Goal: Task Accomplishment & Management: Manage account settings

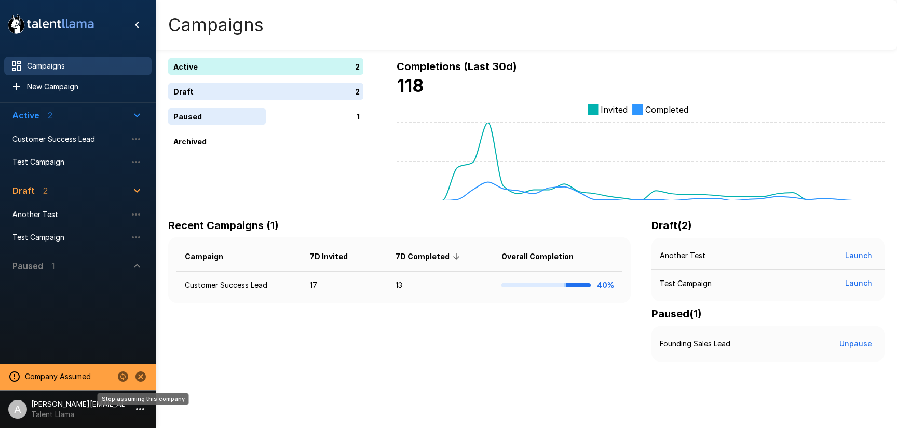
click at [144, 379] on icon "Stop assuming this company" at bounding box center [140, 376] width 10 height 10
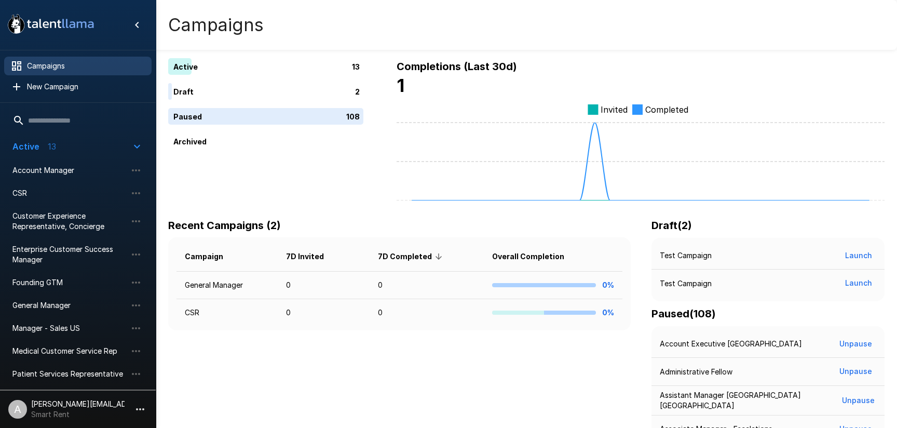
click at [119, 400] on p "[PERSON_NAME][EMAIL_ADDRESS][DOMAIN_NAME]" at bounding box center [77, 403] width 93 height 10
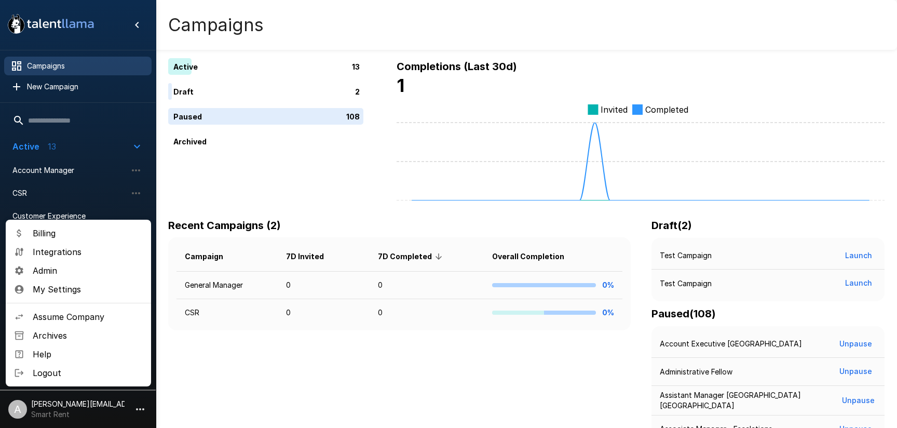
click at [76, 264] on span "Admin" at bounding box center [88, 270] width 110 height 12
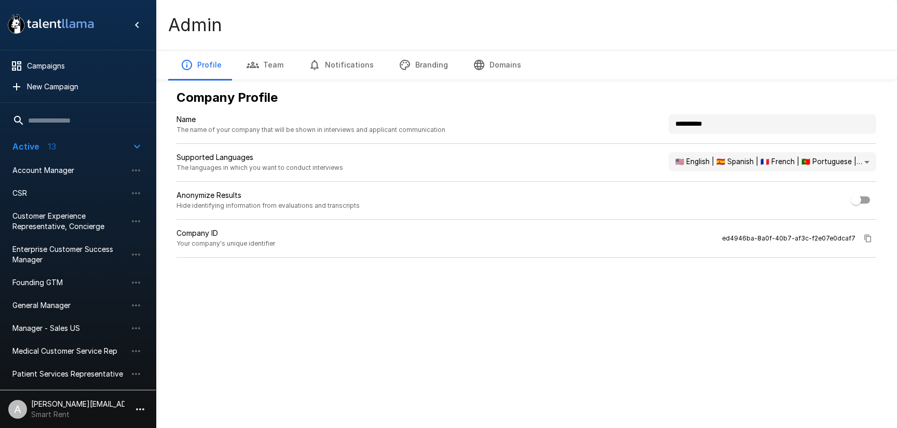
click at [113, 405] on p "[PERSON_NAME][EMAIL_ADDRESS][DOMAIN_NAME]" at bounding box center [77, 403] width 93 height 10
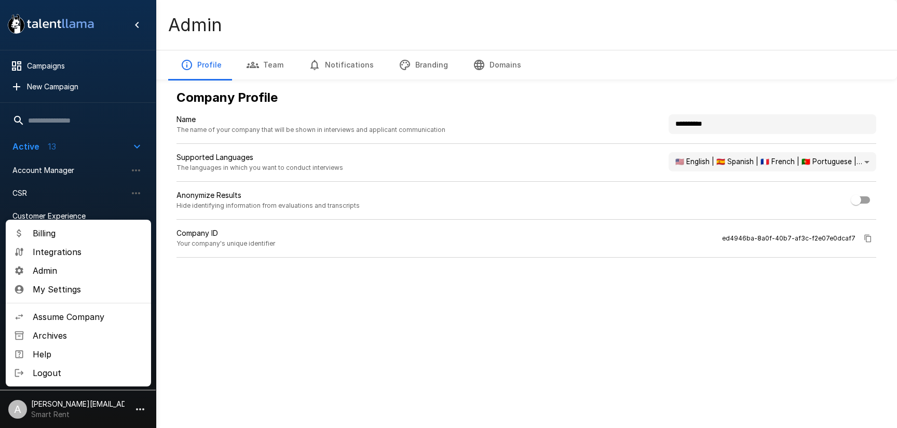
click at [71, 320] on span "Assume Company" at bounding box center [88, 316] width 110 height 12
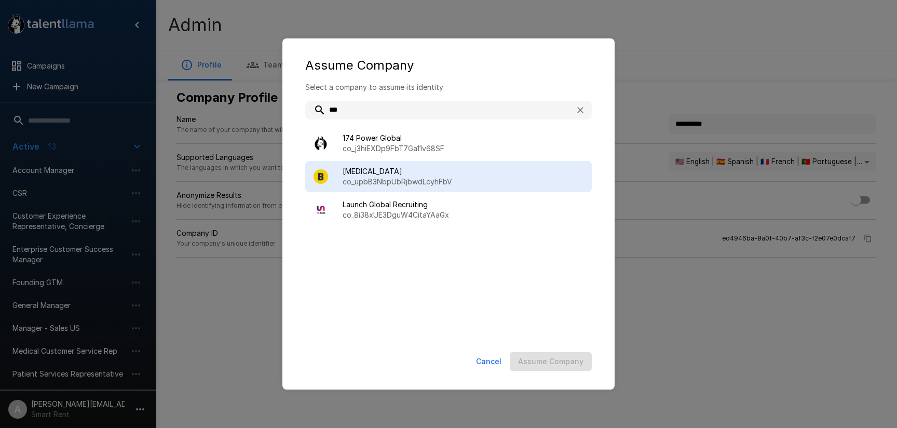
type input "***"
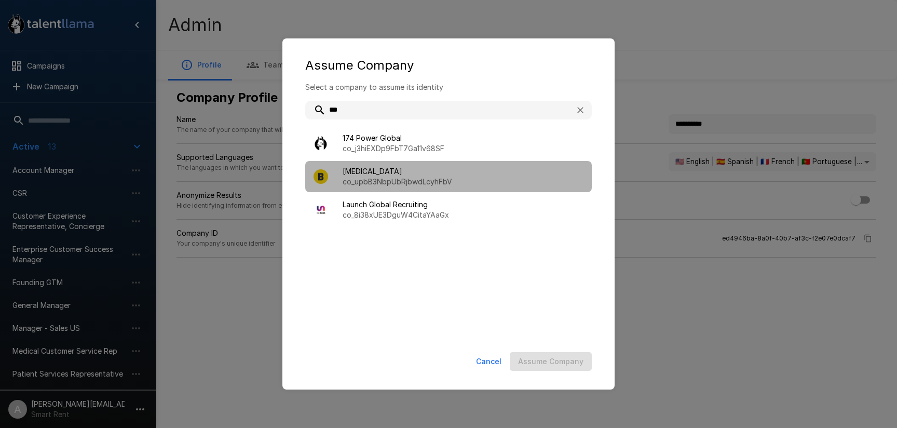
click at [465, 167] on span "[MEDICAL_DATA]" at bounding box center [462, 171] width 241 height 10
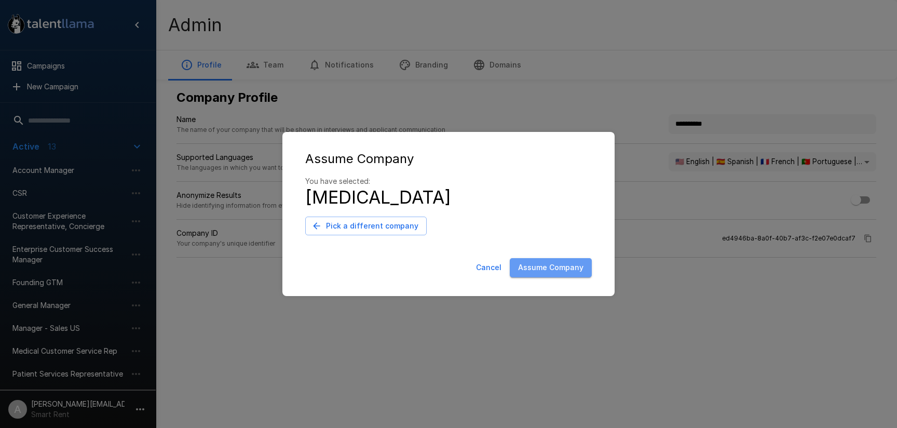
click at [575, 260] on button "Assume Company" at bounding box center [551, 267] width 82 height 19
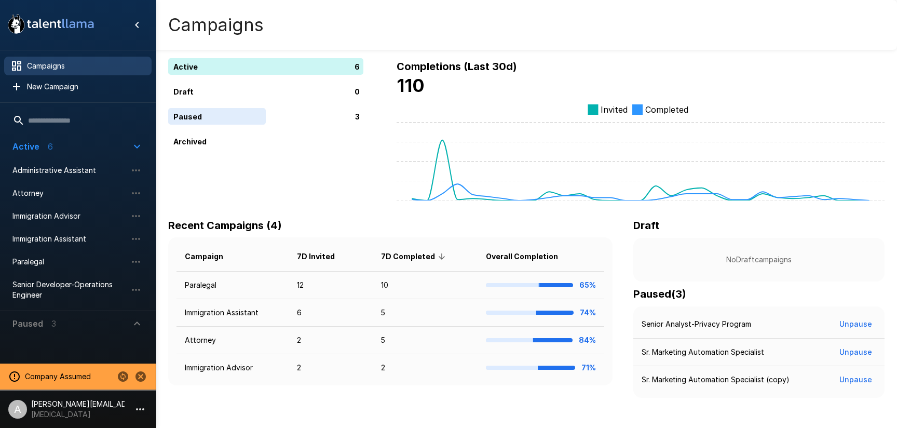
click at [126, 407] on li "A [PERSON_NAME][EMAIL_ADDRESS][DOMAIN_NAME] [MEDICAL_DATA]" at bounding box center [78, 406] width 156 height 33
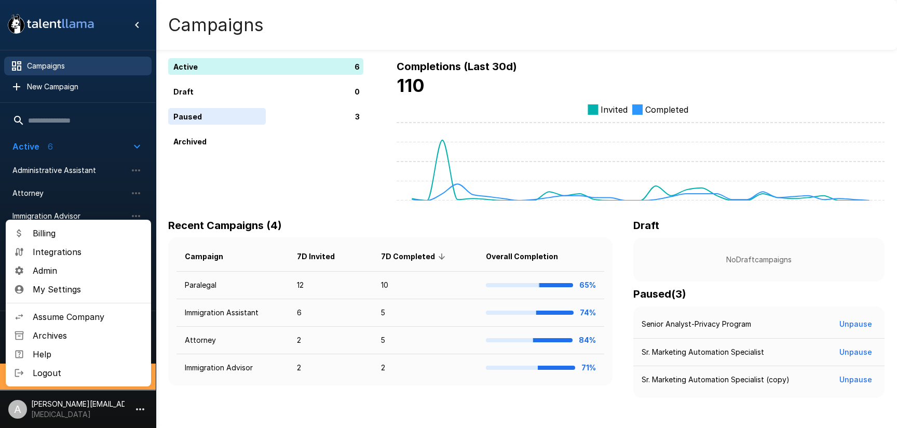
click at [63, 237] on span "Billing" at bounding box center [88, 233] width 110 height 12
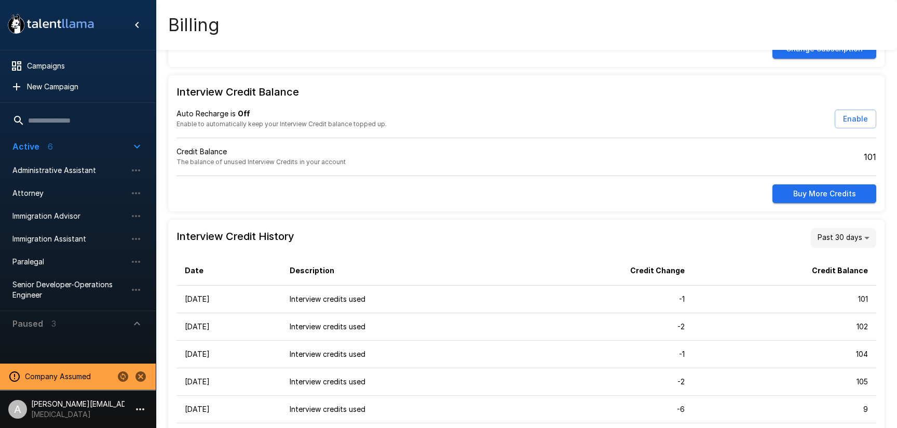
scroll to position [56, 0]
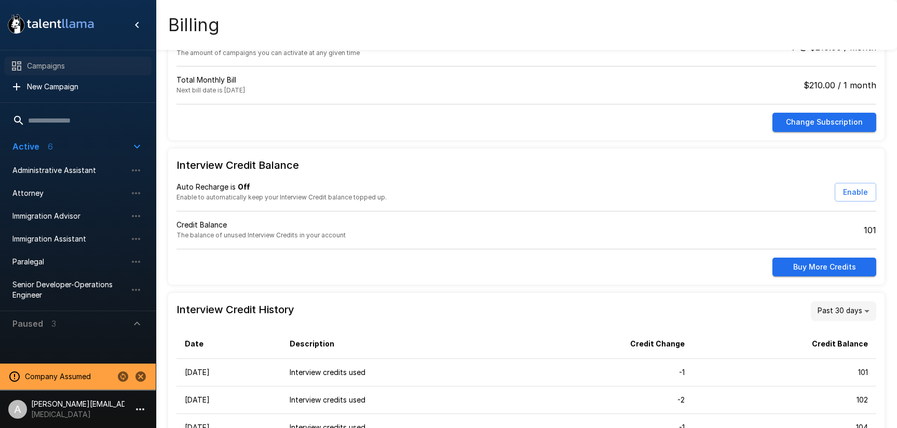
click at [64, 64] on span "Campaigns" at bounding box center [85, 66] width 116 height 10
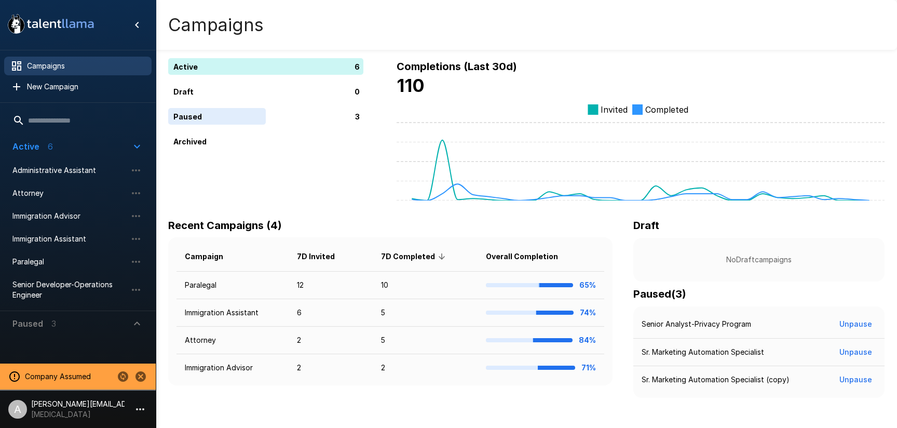
click at [138, 329] on icon "button" at bounding box center [137, 323] width 12 height 12
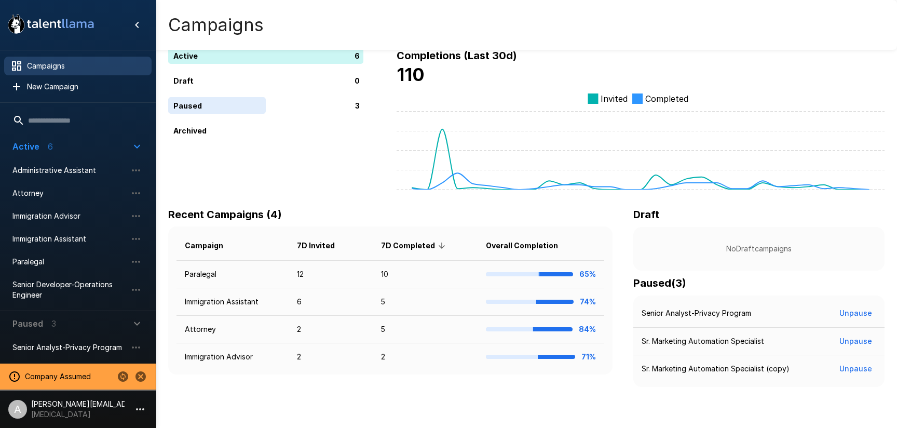
click at [122, 380] on icon "Change to another company" at bounding box center [123, 376] width 10 height 10
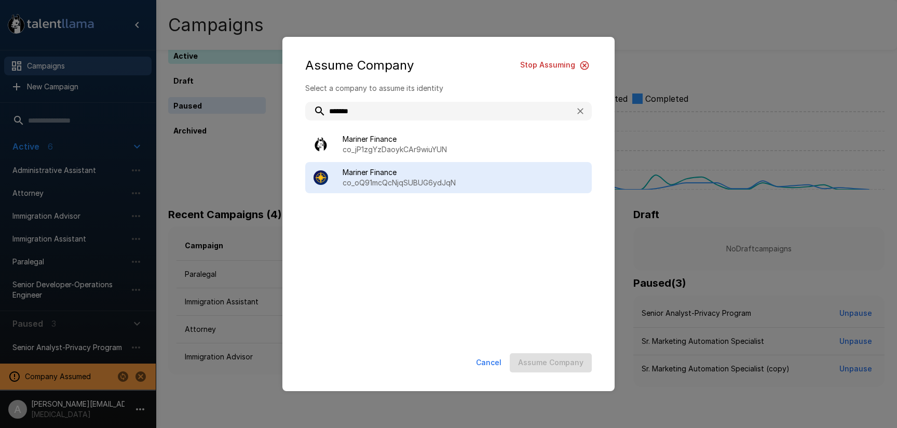
type input "*******"
click at [440, 173] on span "Mariner Finance" at bounding box center [462, 172] width 241 height 10
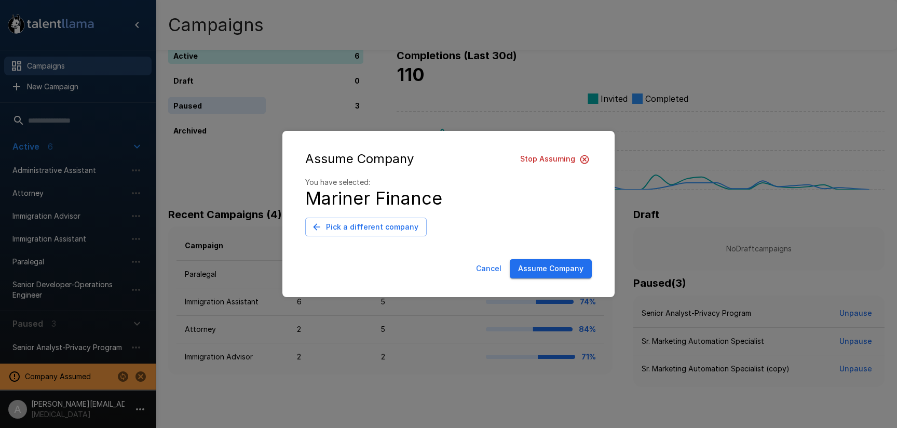
click at [544, 271] on button "Assume Company" at bounding box center [551, 268] width 82 height 19
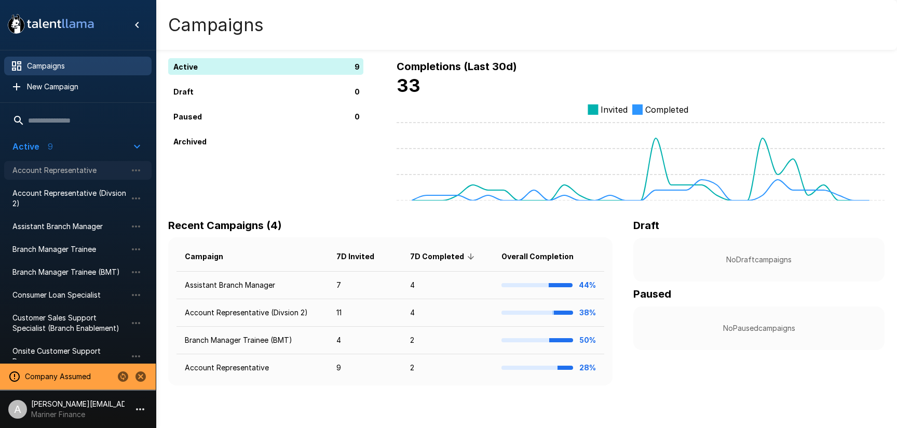
click at [81, 173] on span "Account Representative" at bounding box center [69, 170] width 114 height 10
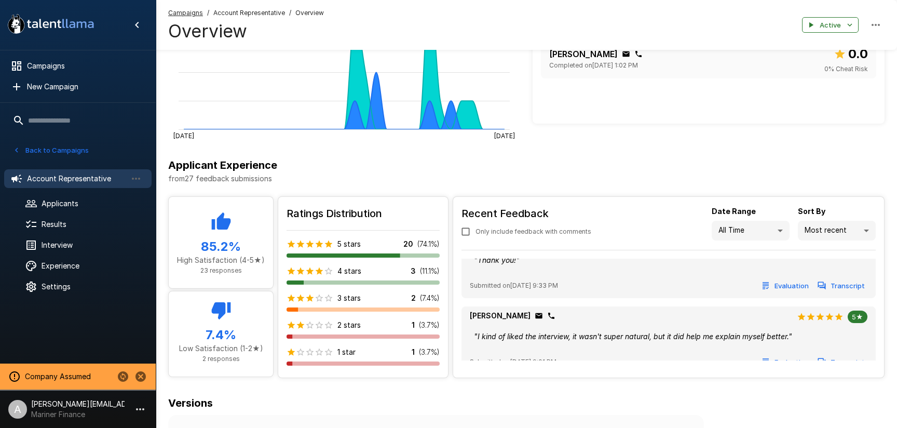
scroll to position [1448, 0]
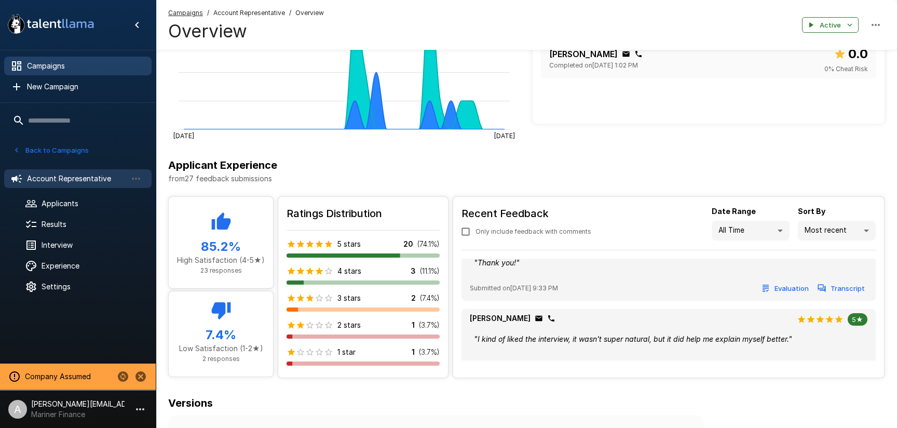
click at [55, 64] on span "Campaigns" at bounding box center [85, 66] width 116 height 10
